Goal: Obtain resource: Download file/media

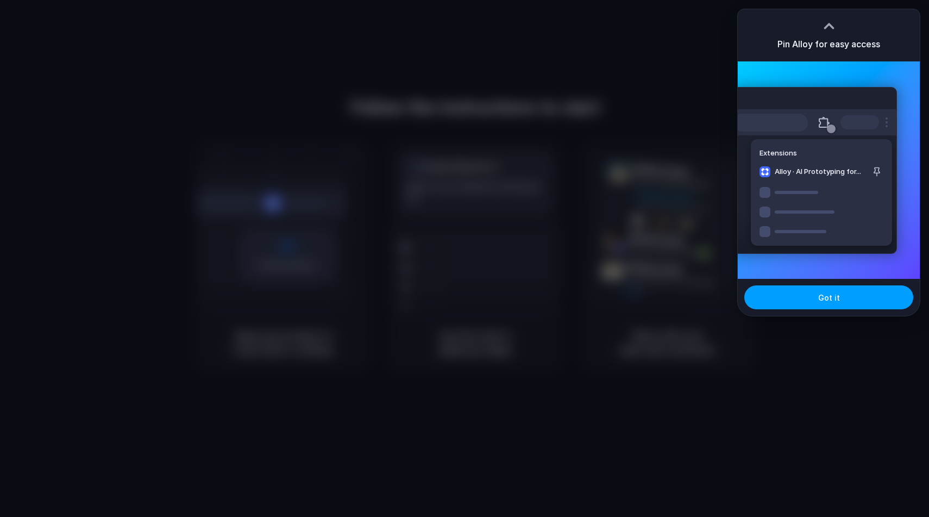
click at [823, 293] on span "Got it" at bounding box center [830, 297] width 22 height 11
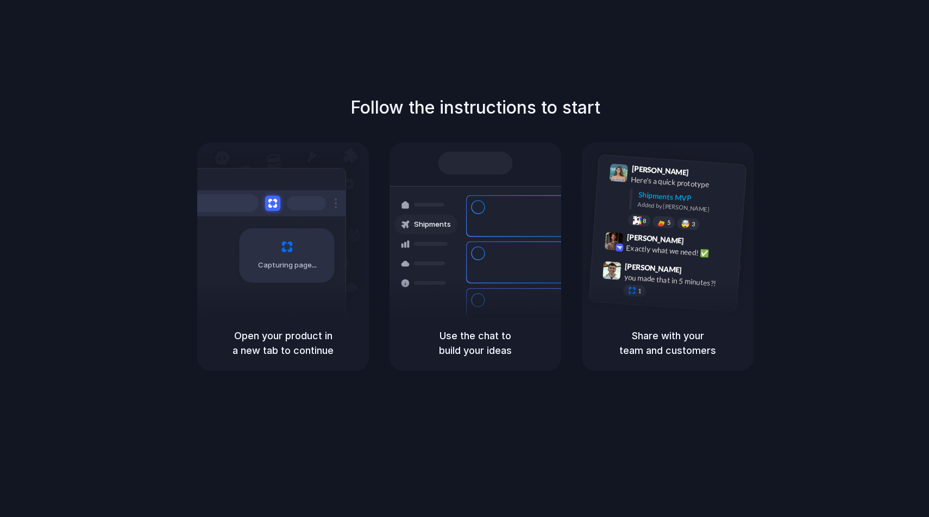
click at [465, 259] on div at bounding box center [465, 259] width 0 height 0
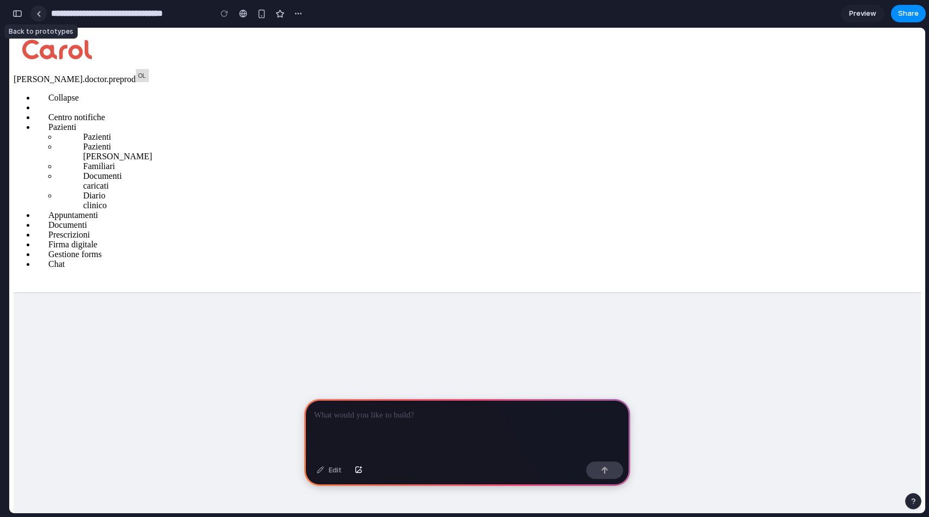
click at [41, 17] on link at bounding box center [38, 13] width 16 height 16
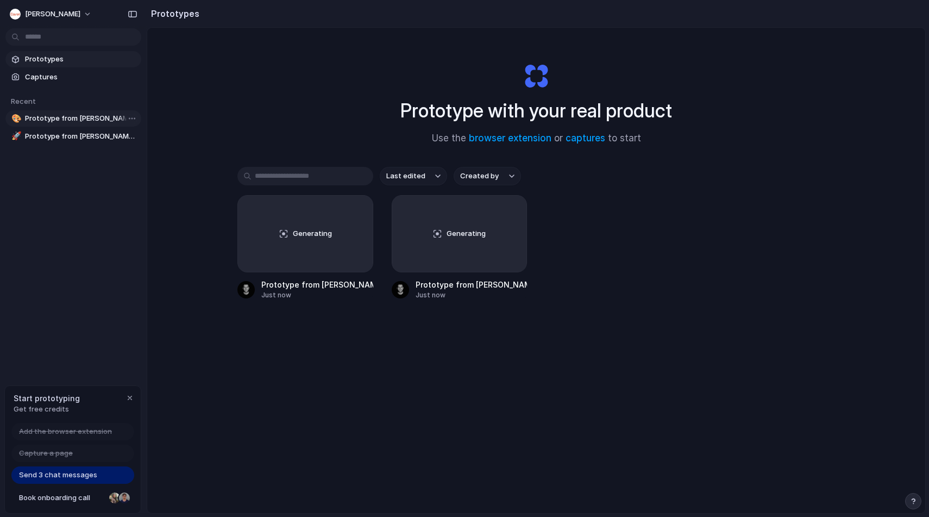
click at [68, 120] on span "Prototype from [PERSON_NAME] VPC Customers" at bounding box center [81, 118] width 112 height 11
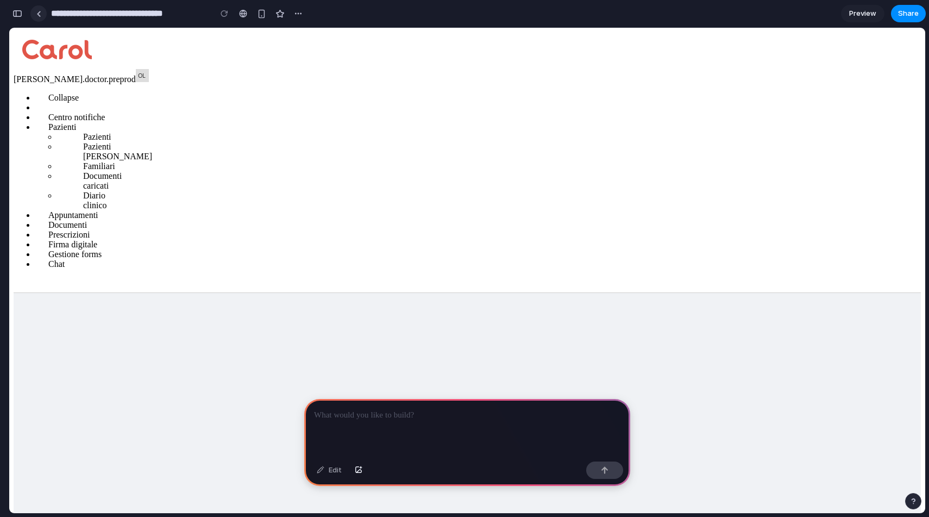
click at [35, 19] on link at bounding box center [38, 13] width 16 height 16
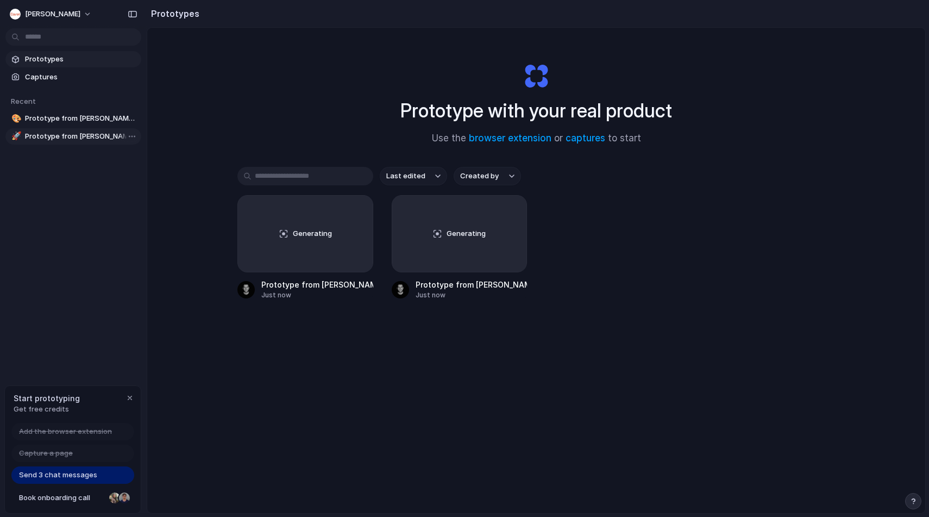
click at [91, 138] on span "Prototype from [PERSON_NAME] VPC Customers" at bounding box center [81, 136] width 112 height 11
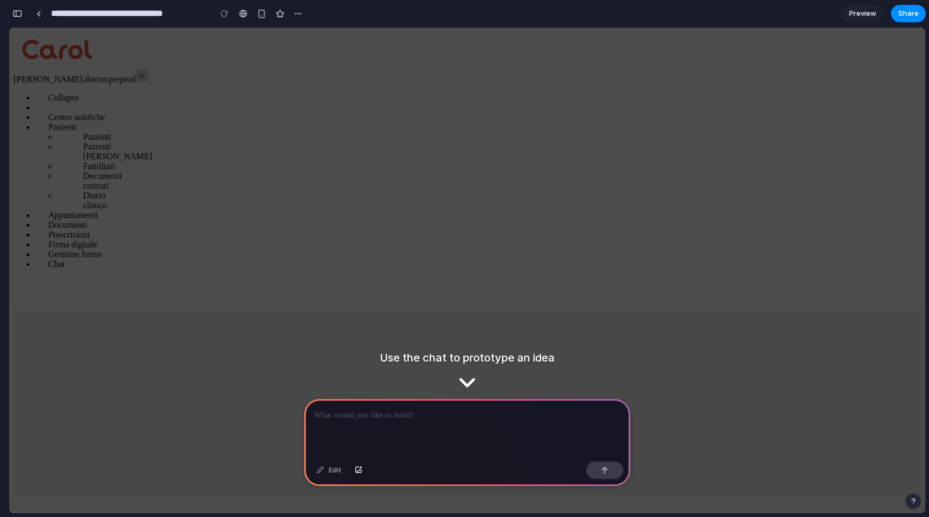
click at [365, 416] on p at bounding box center [467, 415] width 307 height 13
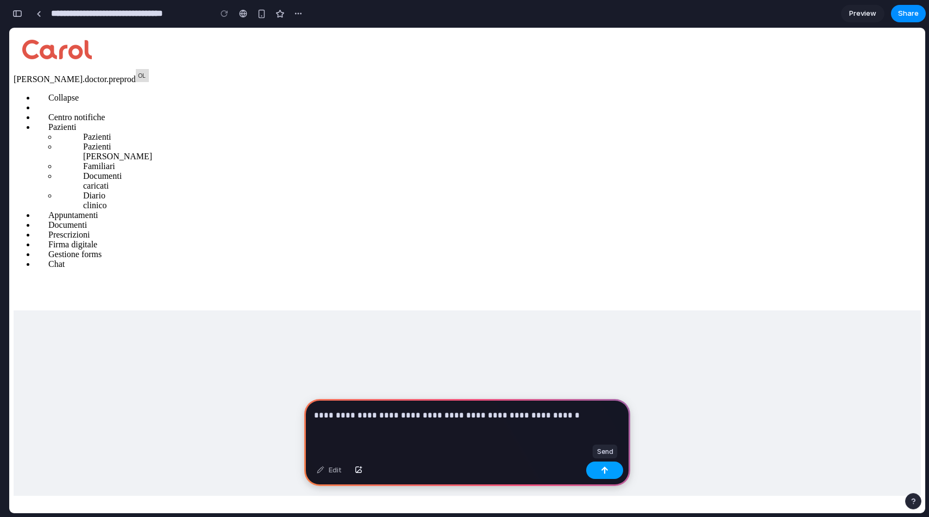
click at [610, 470] on button "button" at bounding box center [604, 469] width 37 height 17
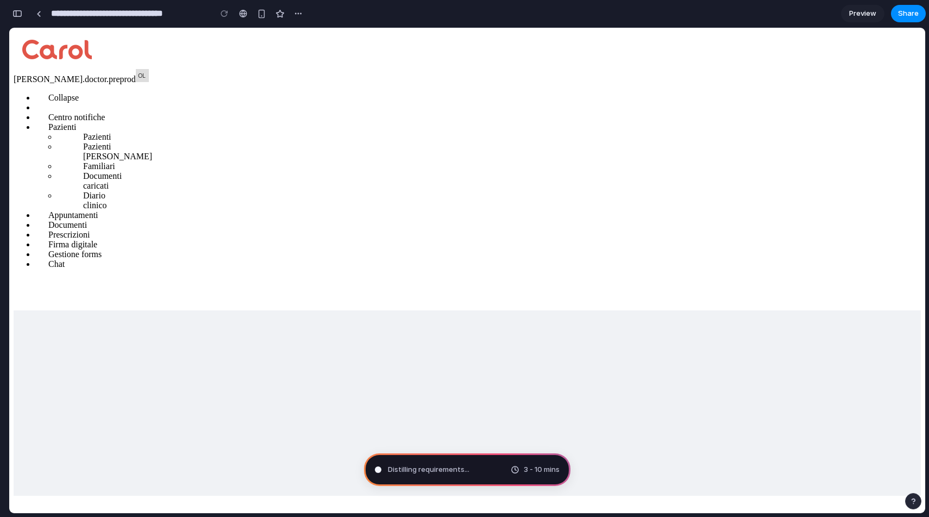
click at [98, 220] on icon at bounding box center [98, 214] width 0 height 9
click at [87, 229] on icon at bounding box center [87, 224] width 0 height 9
click at [122, 220] on div "Appuntamenti" at bounding box center [78, 215] width 87 height 10
type input "**********"
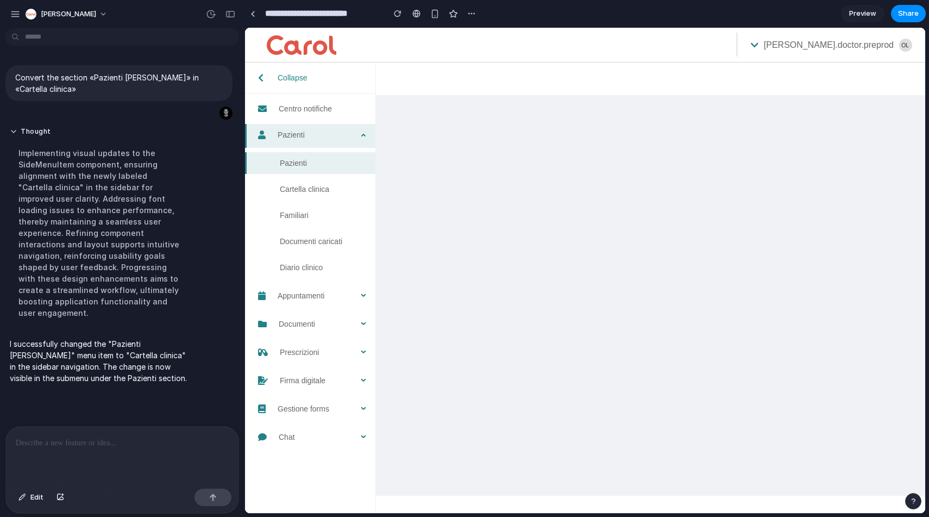
click at [303, 195] on span "Cartella clinica" at bounding box center [324, 189] width 88 height 22
click at [60, 449] on div at bounding box center [122, 456] width 233 height 58
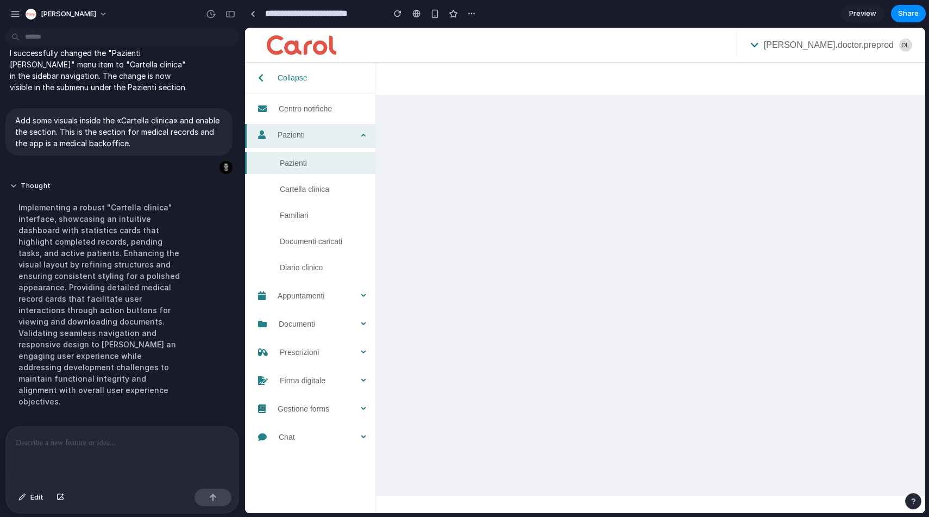
scroll to position [247, 0]
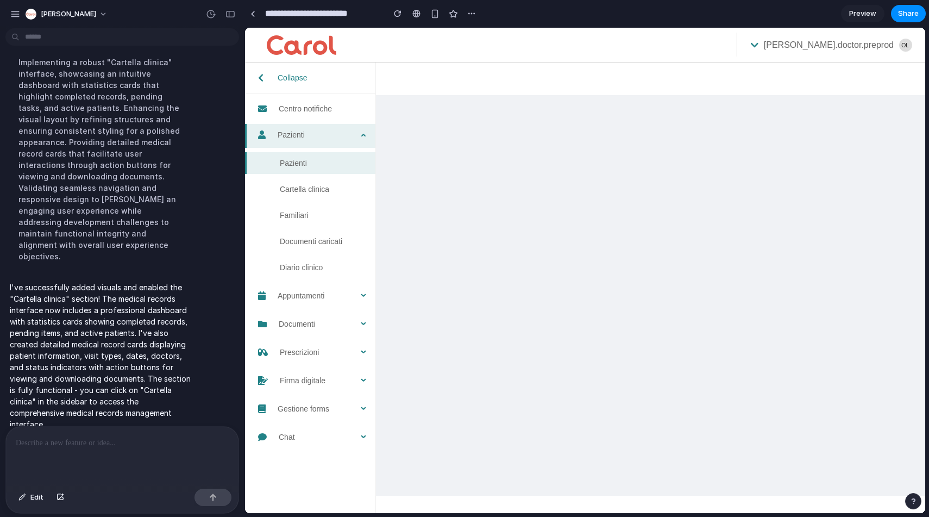
click at [295, 185] on span "Cartella clinica" at bounding box center [324, 189] width 88 height 22
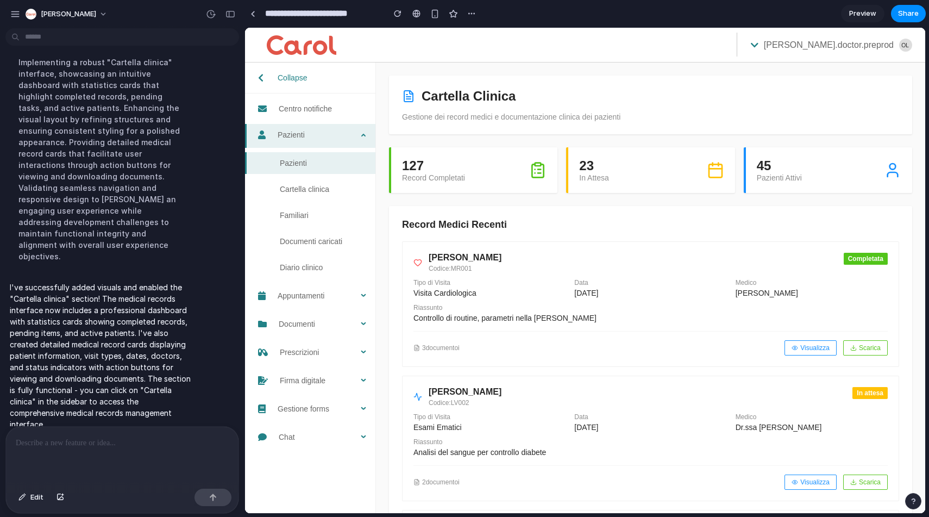
click at [296, 188] on span "Cartella clinica" at bounding box center [324, 189] width 88 height 22
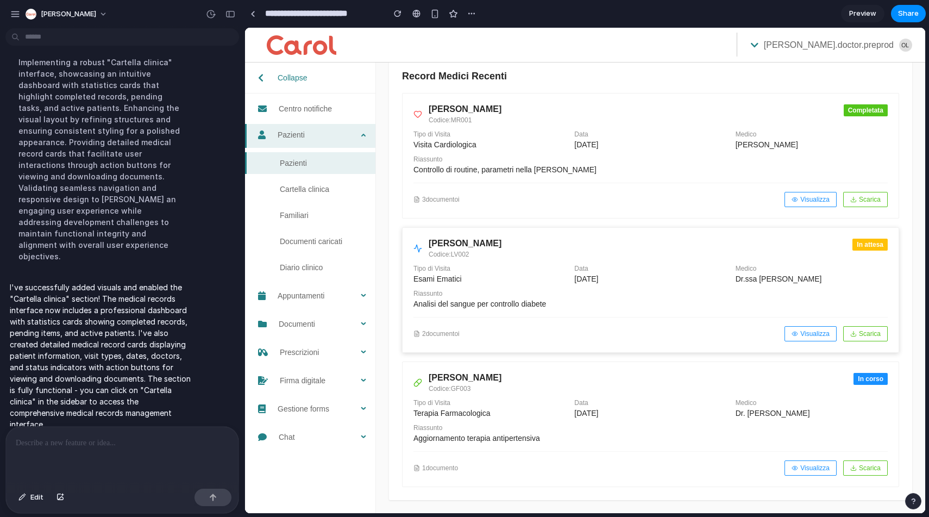
click at [534, 249] on div "[PERSON_NAME] Codice: LV002 In attesa" at bounding box center [651, 249] width 474 height 20
click at [813, 332] on button "Visualizza" at bounding box center [811, 333] width 52 height 15
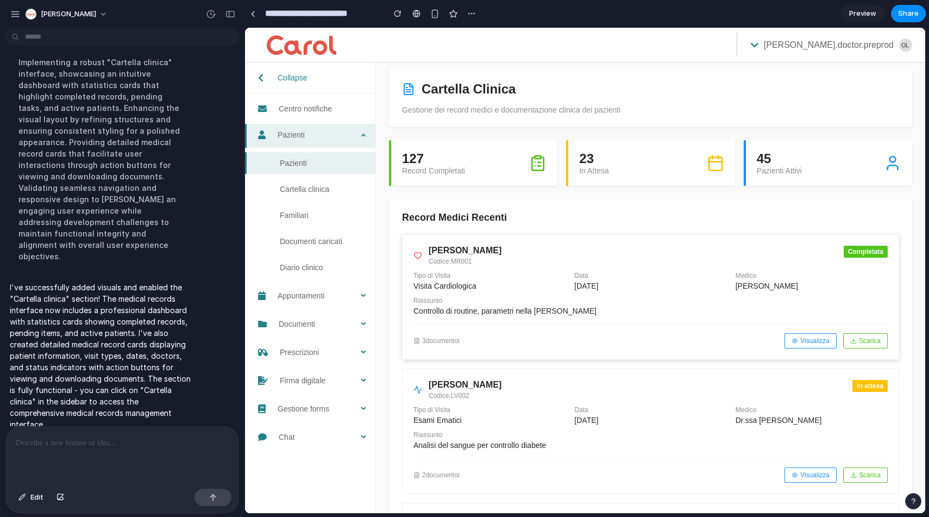
scroll to position [0, 0]
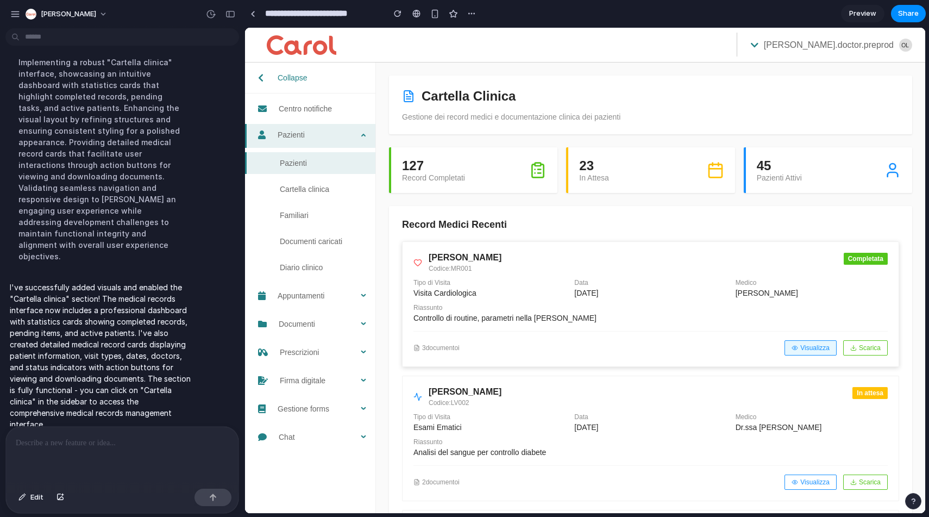
click at [807, 353] on button "Visualizza" at bounding box center [811, 347] width 52 height 15
click at [875, 348] on button "Scarica" at bounding box center [866, 347] width 45 height 15
click at [756, 213] on div "Record Medici Recenti [PERSON_NAME] Codice: MR001 Completata Tipo di Visita Vis…" at bounding box center [650, 427] width 523 height 442
click at [756, 201] on div "Cartella Clinica Gestione dei record medici e documentazione clinica dei pazien…" at bounding box center [650, 362] width 549 height 599
click at [158, 441] on p at bounding box center [118, 442] width 205 height 13
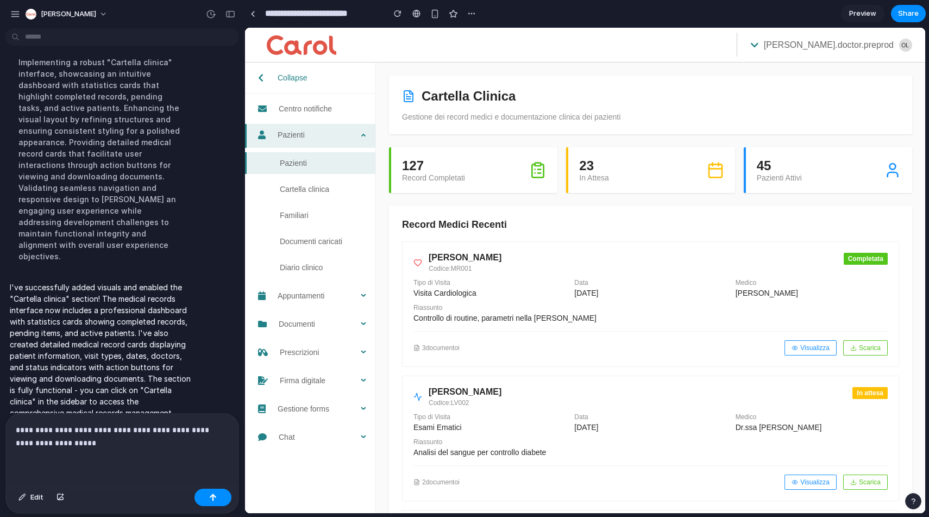
click at [83, 423] on p "**********" at bounding box center [118, 436] width 205 height 26
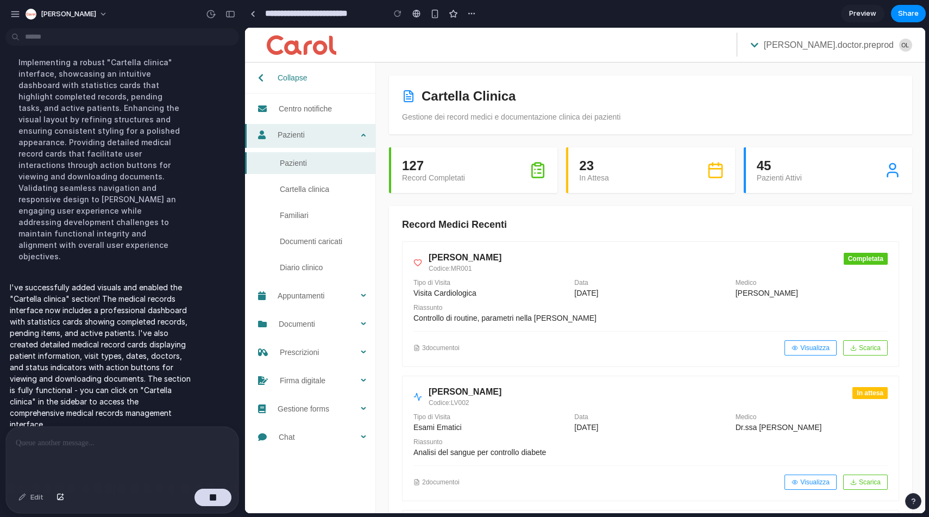
scroll to position [336, 0]
